Goal: Information Seeking & Learning: Learn about a topic

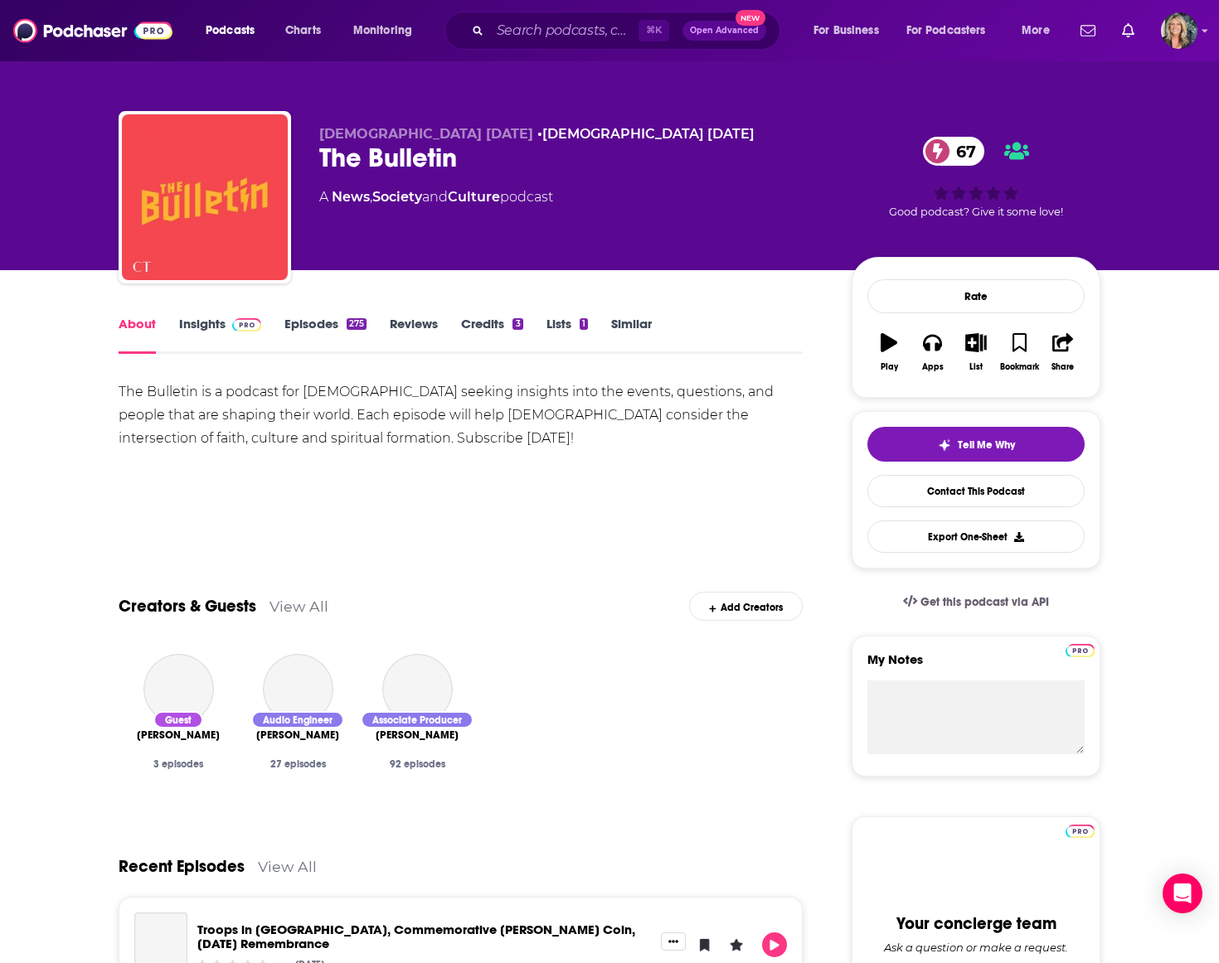
click at [217, 326] on link "Insights" at bounding box center [220, 335] width 82 height 38
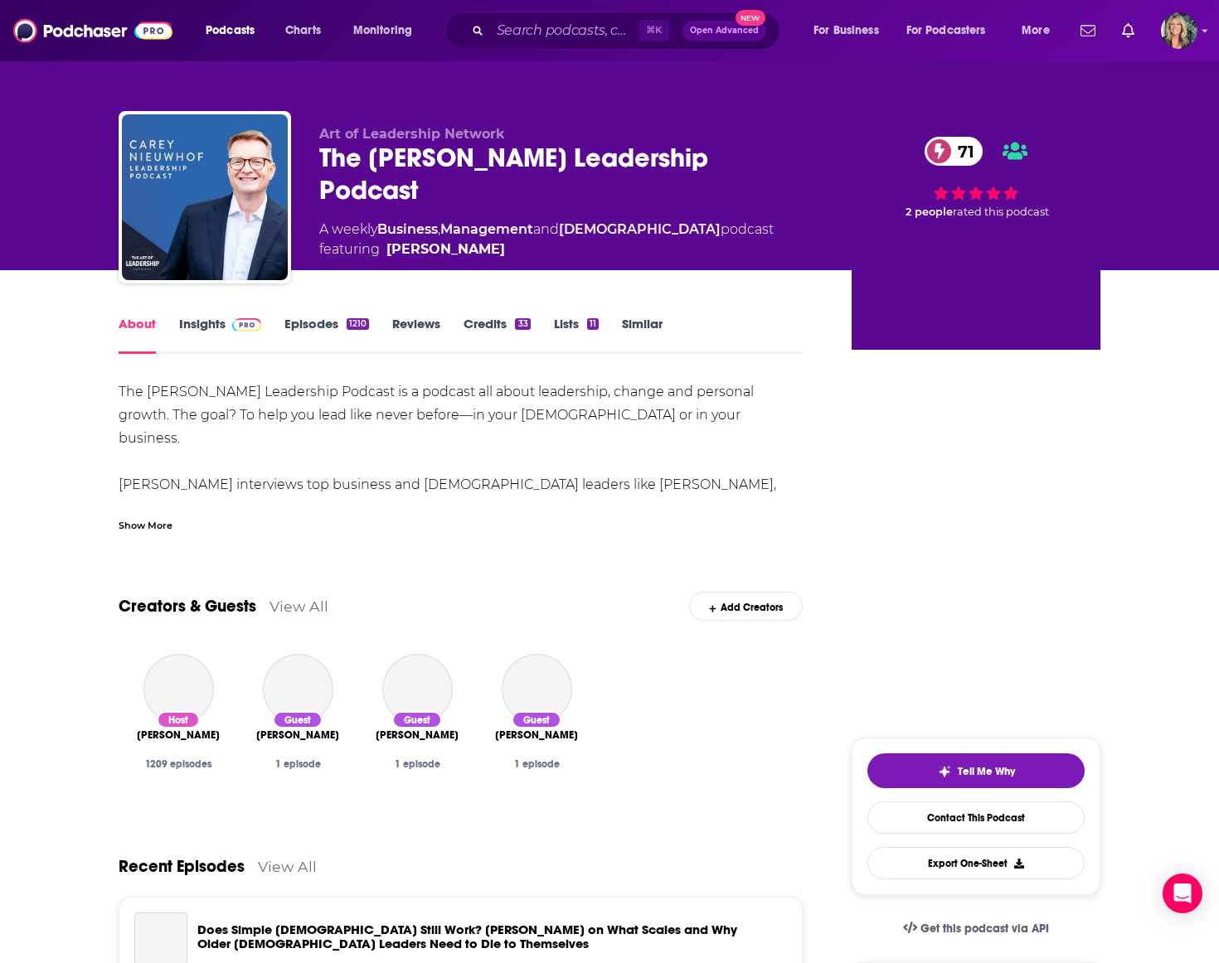
click at [206, 320] on link "Insights" at bounding box center [220, 335] width 82 height 38
